Goal: Contribute content: Add original content to the website for others to see

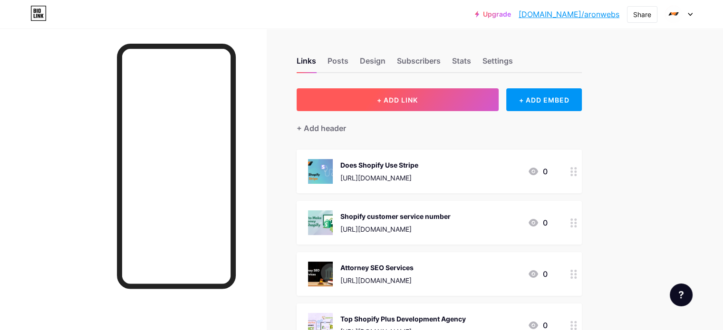
click at [467, 103] on button "+ ADD LINK" at bounding box center [398, 99] width 202 height 23
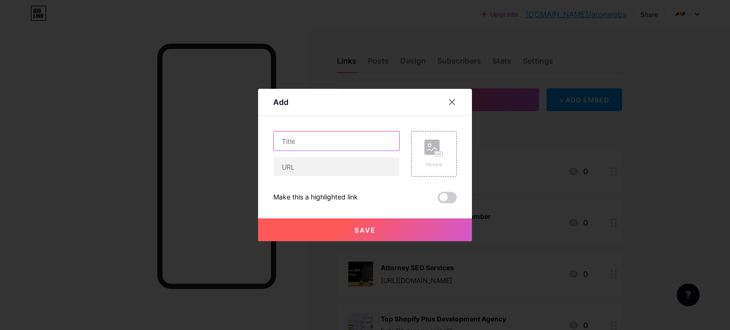
click at [315, 145] on input "text" at bounding box center [336, 141] width 125 height 19
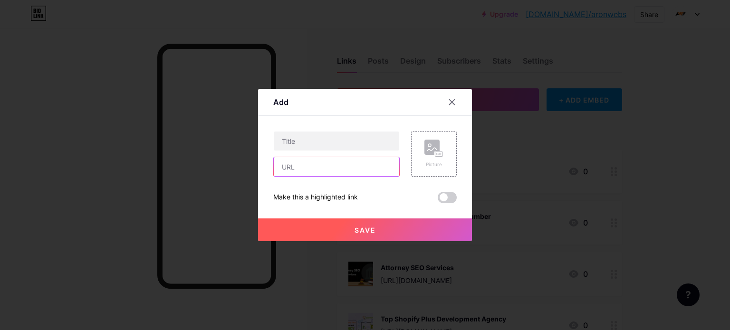
click at [318, 169] on input "text" at bounding box center [336, 166] width 125 height 19
paste input "[URL][DOMAIN_NAME]"
type input "[URL][DOMAIN_NAME]"
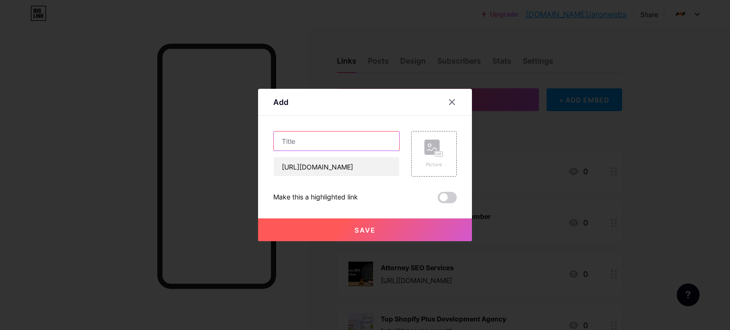
click at [309, 140] on input "text" at bounding box center [336, 141] width 125 height 19
paste input "Step-by-[PERSON_NAME] to Setting Up Your Wix Website"
type input "Step-by-[PERSON_NAME] to Setting Up Your Wix Website"
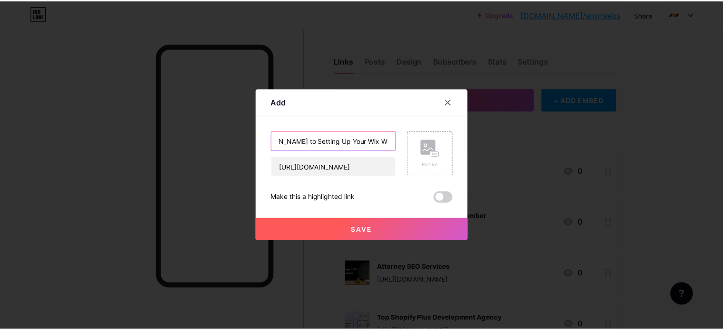
scroll to position [0, 0]
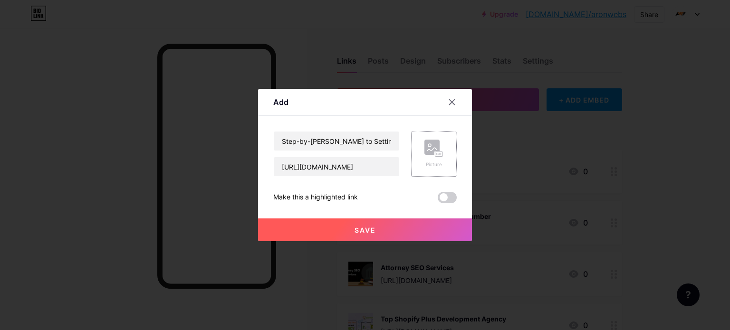
click at [432, 154] on rect at bounding box center [431, 147] width 15 height 15
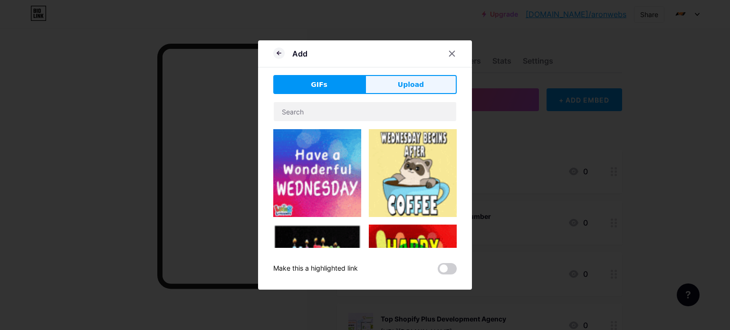
click at [414, 83] on span "Upload" at bounding box center [411, 85] width 26 height 10
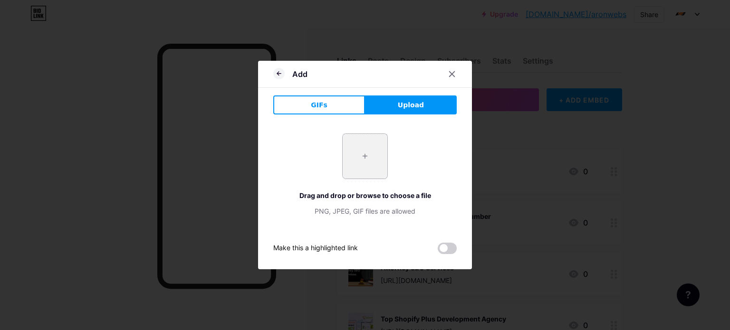
click at [373, 154] on input "file" at bounding box center [365, 156] width 45 height 45
type input "C:\fakepath\[DATE] Banner Image (2240 x 1260 px) (1).png"
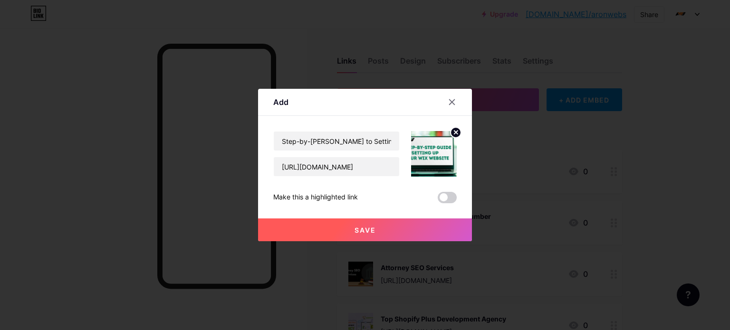
click at [373, 226] on span "Save" at bounding box center [365, 230] width 21 height 8
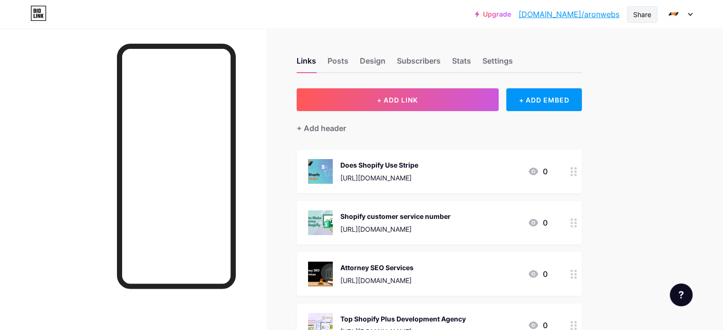
click at [646, 15] on div "Share" at bounding box center [642, 15] width 18 height 10
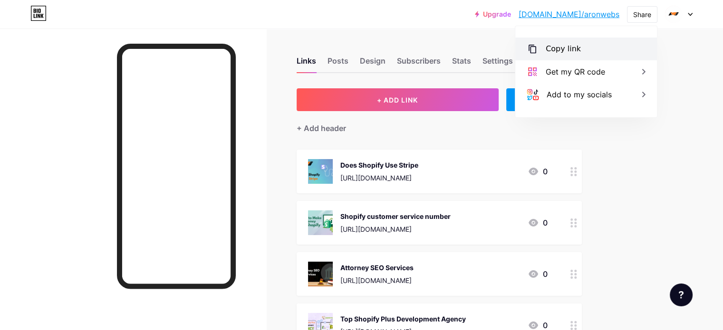
click at [574, 49] on div "Copy link" at bounding box center [563, 48] width 35 height 11
